Goal: Entertainment & Leisure: Consume media (video, audio)

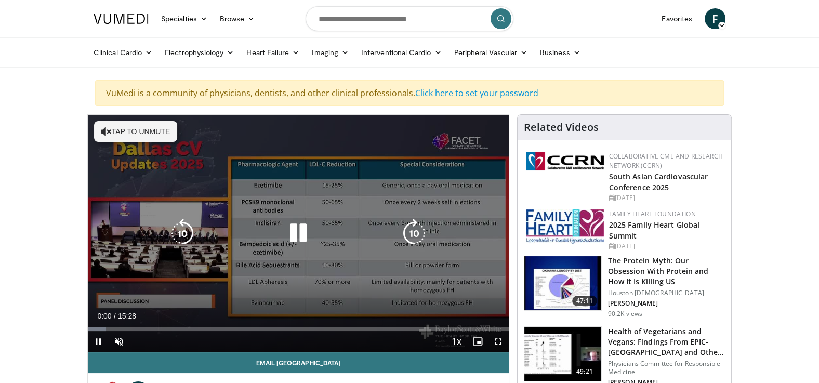
click at [300, 234] on icon "Video Player" at bounding box center [298, 233] width 29 height 29
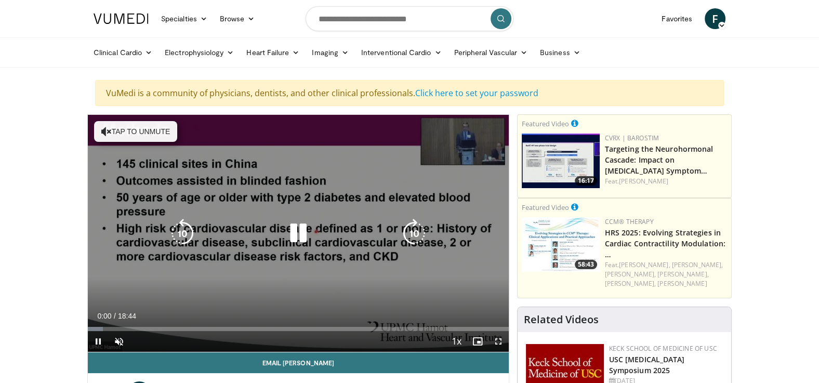
click at [291, 229] on icon "Video Player" at bounding box center [298, 233] width 29 height 29
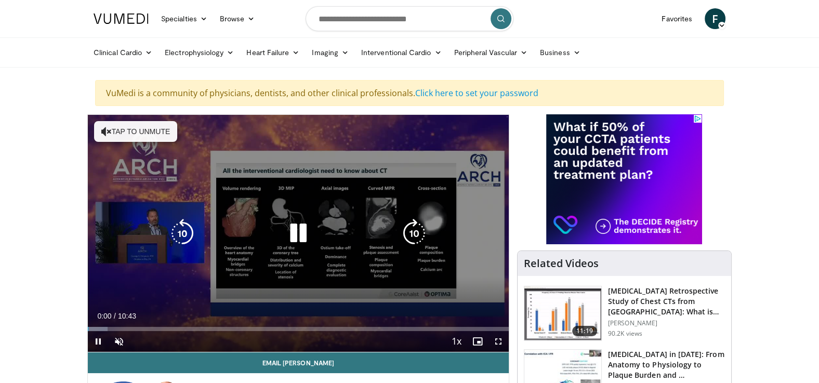
click at [310, 238] on icon "Video Player" at bounding box center [298, 233] width 29 height 29
